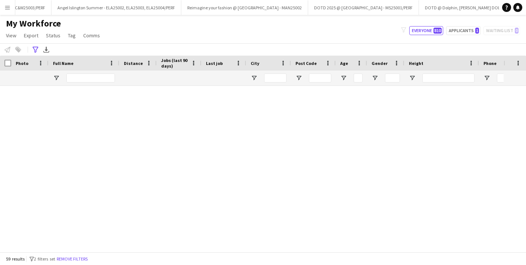
scroll to position [1066, 0]
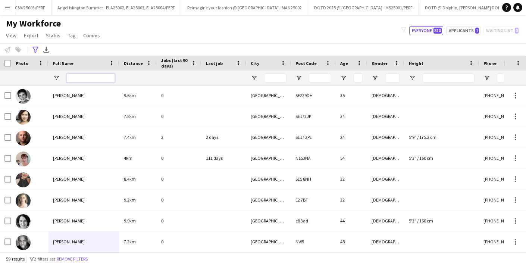
click at [95, 78] on input "Full Name Filter Input" at bounding box center [90, 77] width 48 height 9
click at [4, 9] on app-icon "Menu" at bounding box center [7, 7] width 6 height 6
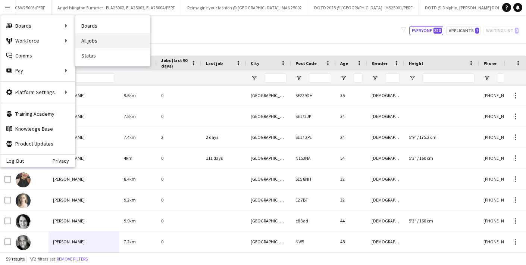
click at [103, 39] on link "All jobs" at bounding box center [112, 40] width 75 height 15
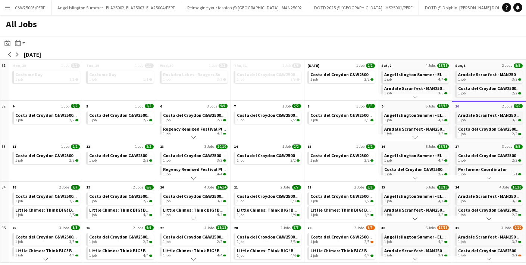
click at [489, 120] on div "1 job 3/3" at bounding box center [489, 120] width 63 height 4
click at [489, 137] on app-month-view-brief-board "Costa del Croydon C&W25003/PERF 1 job 2/2" at bounding box center [489, 131] width 68 height 12
click at [482, 132] on div "1 job 2/2" at bounding box center [489, 134] width 63 height 4
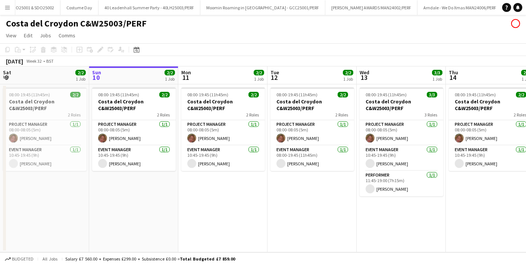
scroll to position [0, 675]
